Goal: Task Accomplishment & Management: Manage account settings

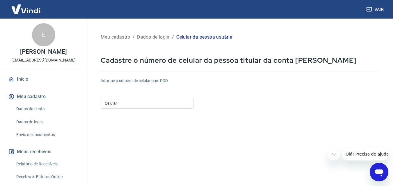
click at [170, 96] on div "Celular Celular" at bounding box center [147, 103] width 93 height 14
click at [172, 105] on input "Celular" at bounding box center [147, 103] width 93 height 11
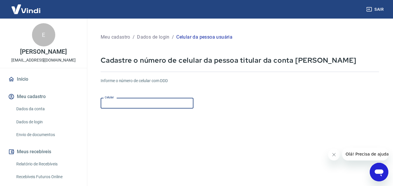
type input "(19) 99941-7571"
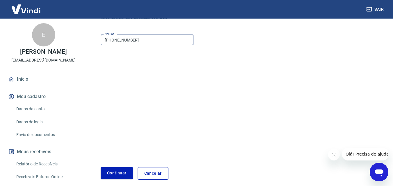
scroll to position [89, 0]
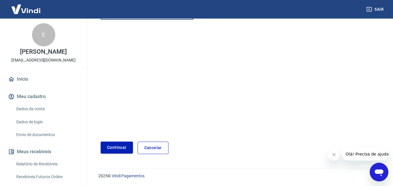
click at [112, 145] on button "Continuar" at bounding box center [117, 148] width 32 height 12
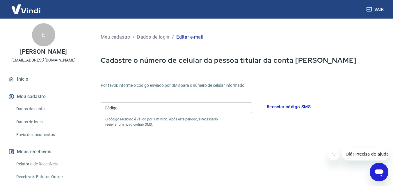
click at [142, 106] on input "Código" at bounding box center [176, 108] width 151 height 11
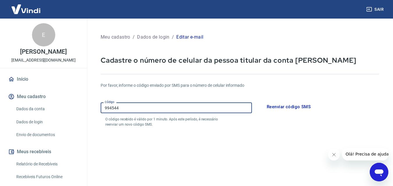
scroll to position [111, 0]
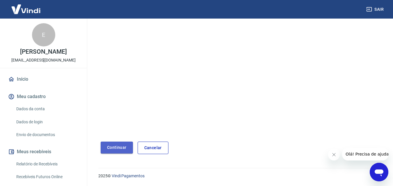
click at [119, 146] on button "Continuar" at bounding box center [117, 148] width 32 height 12
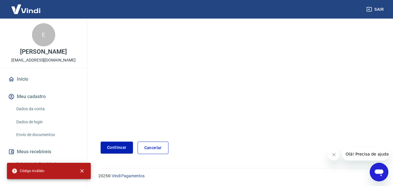
scroll to position [0, 0]
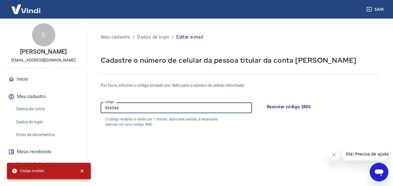
drag, startPoint x: 126, startPoint y: 107, endPoint x: 101, endPoint y: 105, distance: 25.1
click at [101, 105] on input "994544" at bounding box center [176, 108] width 151 height 11
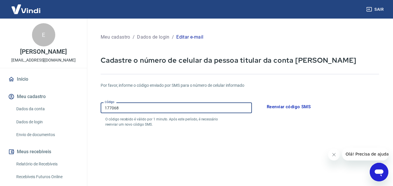
scroll to position [111, 0]
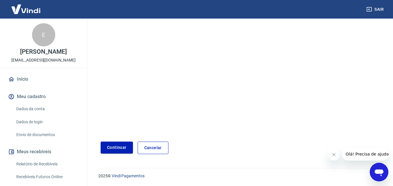
type input "177068"
click at [108, 142] on button "Continuar" at bounding box center [117, 148] width 32 height 12
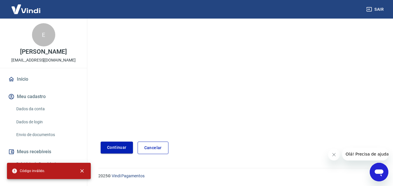
scroll to position [0, 0]
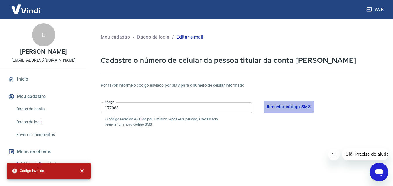
click at [302, 107] on button "Reenviar código SMS" at bounding box center [288, 107] width 50 height 12
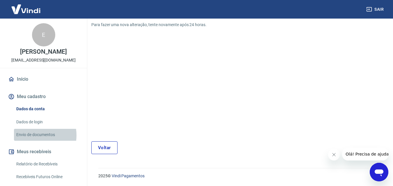
click at [34, 141] on link "Envio de documentos" at bounding box center [47, 135] width 66 height 12
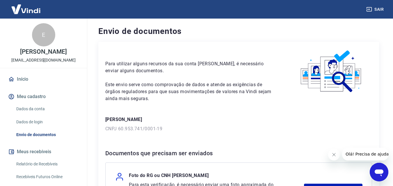
scroll to position [136, 0]
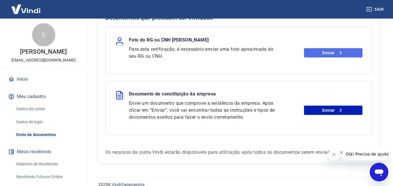
click at [328, 53] on link "Enviar" at bounding box center [333, 52] width 58 height 9
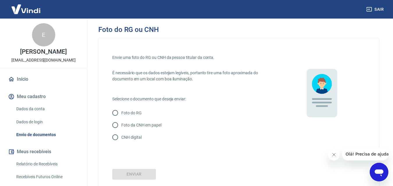
click at [115, 125] on input "Foto da CNH em papel" at bounding box center [115, 125] width 12 height 12
radio input "true"
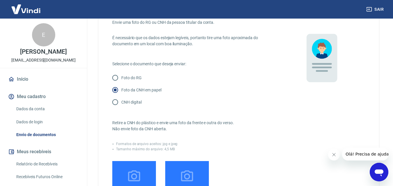
scroll to position [171, 0]
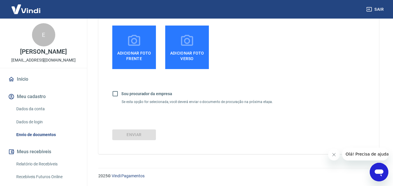
click at [135, 50] on span "Adicionar foto frente" at bounding box center [133, 54] width 39 height 13
click at [0, 0] on input "Adicionar foto frente" at bounding box center [0, 0] width 0 height 0
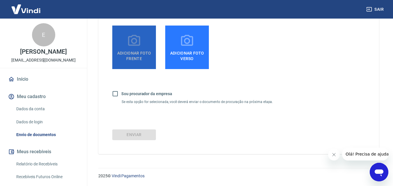
click at [132, 51] on span "Adicionar foto frente" at bounding box center [133, 54] width 39 height 13
click at [0, 0] on input "Adicionar foto frente" at bounding box center [0, 0] width 0 height 0
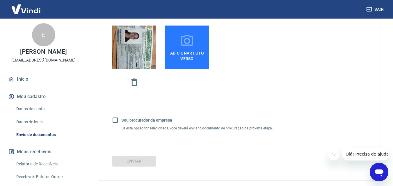
click at [184, 51] on span "Adicionar foto verso" at bounding box center [186, 54] width 39 height 13
click at [0, 0] on input "Adicionar foto verso" at bounding box center [0, 0] width 0 height 0
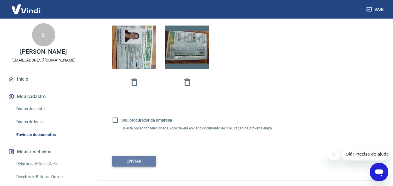
click at [133, 162] on button "Enviar" at bounding box center [134, 161] width 44 height 11
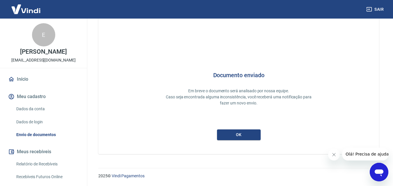
scroll to position [15, 0]
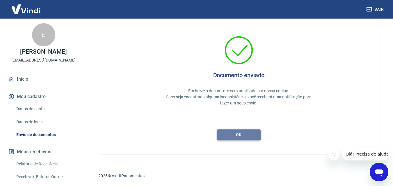
click at [239, 137] on button "ok" at bounding box center [239, 135] width 44 height 11
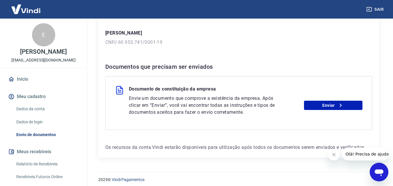
scroll to position [90, 0]
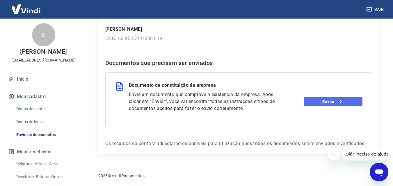
click at [322, 102] on link "Enviar" at bounding box center [333, 101] width 58 height 9
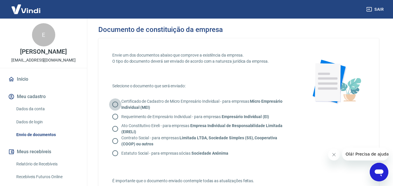
click at [118, 105] on input "Certificado de Cadastro de Micro Empresário Individual - para empresas Micro Em…" at bounding box center [115, 104] width 12 height 12
radio input "true"
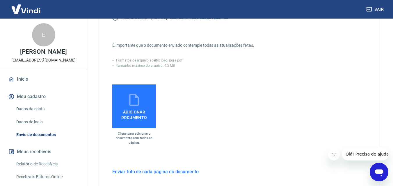
click at [127, 103] on icon at bounding box center [134, 100] width 15 height 15
click at [0, 0] on input "Adicionar documento" at bounding box center [0, 0] width 0 height 0
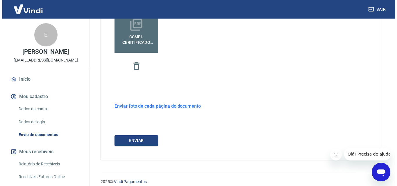
scroll to position [217, 0]
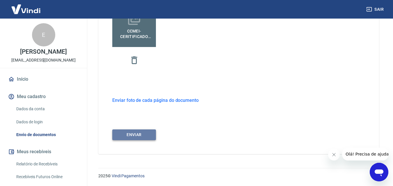
click at [134, 134] on button "ENVIAR" at bounding box center [134, 135] width 44 height 11
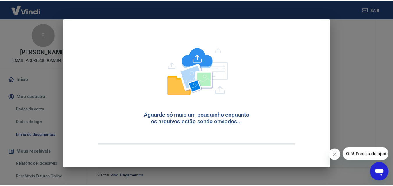
scroll to position [15, 0]
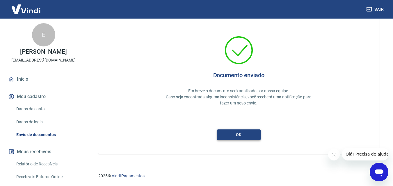
click at [236, 131] on button "ok" at bounding box center [239, 135] width 44 height 11
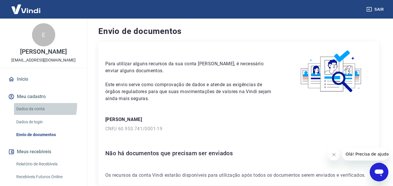
click at [39, 112] on link "Dados da conta" at bounding box center [47, 109] width 66 height 12
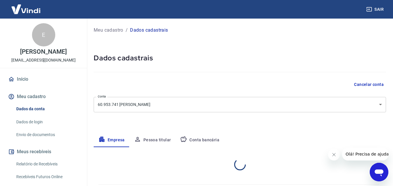
select select "SP"
select select "business"
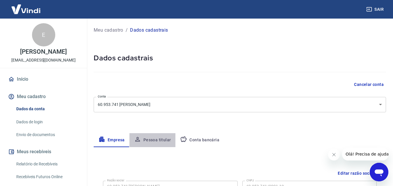
click at [156, 136] on button "Pessoa titular" at bounding box center [152, 140] width 46 height 14
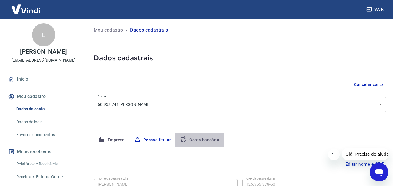
click at [198, 135] on button "Conta bancária" at bounding box center [199, 140] width 49 height 14
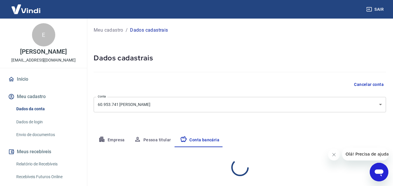
select select "1"
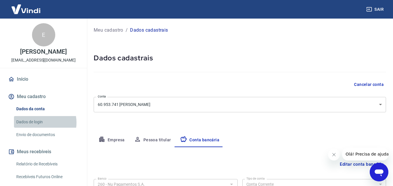
click at [39, 128] on link "Dados de login" at bounding box center [47, 122] width 66 height 12
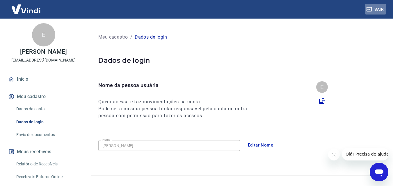
click at [368, 9] on icon "button" at bounding box center [369, 9] width 6 height 6
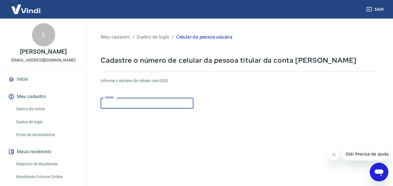
click at [126, 104] on input "Celular" at bounding box center [147, 103] width 93 height 11
type input "[PHONE_NUMBER]"
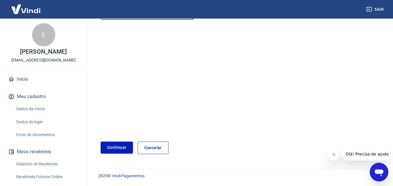
click at [103, 145] on button "Continuar" at bounding box center [117, 148] width 32 height 12
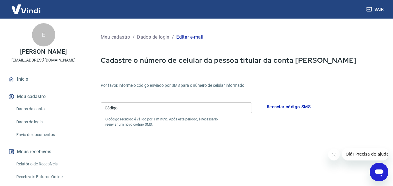
click at [156, 104] on input "Código" at bounding box center [176, 108] width 151 height 11
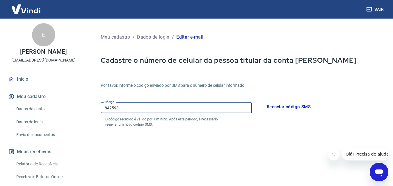
scroll to position [111, 0]
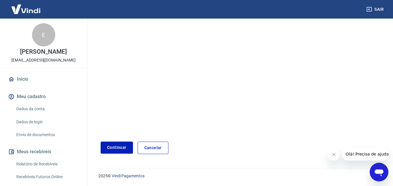
type input "842598"
click at [119, 147] on button "Continuar" at bounding box center [117, 148] width 32 height 12
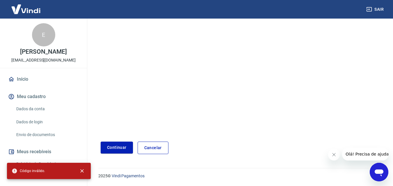
scroll to position [0, 0]
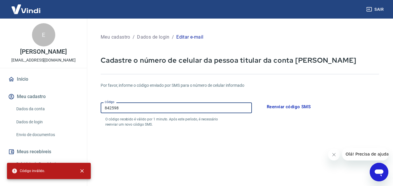
drag, startPoint x: 128, startPoint y: 109, endPoint x: 53, endPoint y: 86, distance: 79.0
click at [53, 86] on div "Sair E [PERSON_NAME] [EMAIL_ADDRESS][DOMAIN_NAME] Início Meu cadastro Dados da …" at bounding box center [196, 93] width 393 height 186
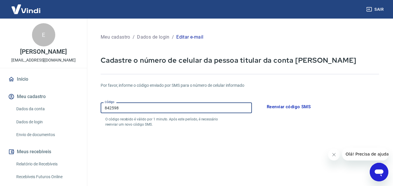
click at [290, 104] on button "Reenviar código SMS" at bounding box center [288, 107] width 50 height 12
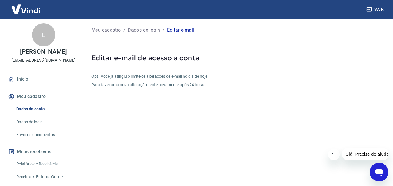
scroll to position [64, 0]
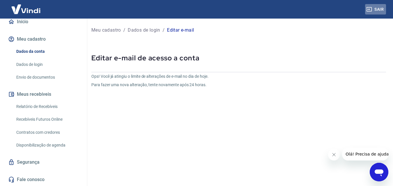
click at [381, 5] on button "Sair" at bounding box center [375, 9] width 21 height 11
